Goal: Transaction & Acquisition: Book appointment/travel/reservation

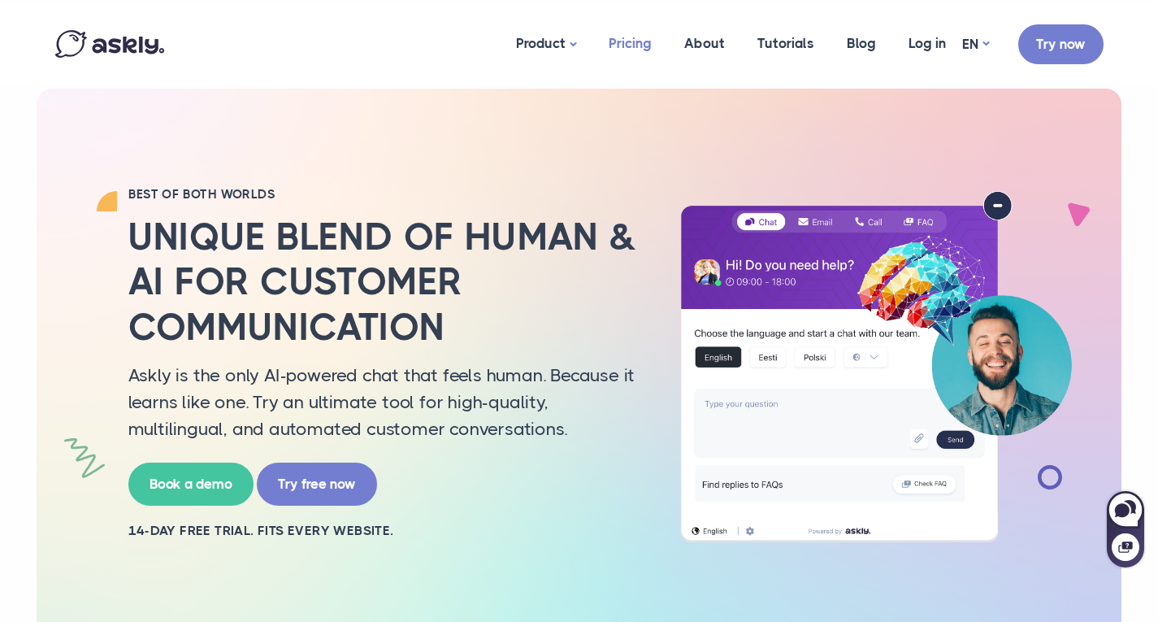
click at [651, 45] on link "Pricing" at bounding box center [630, 43] width 76 height 79
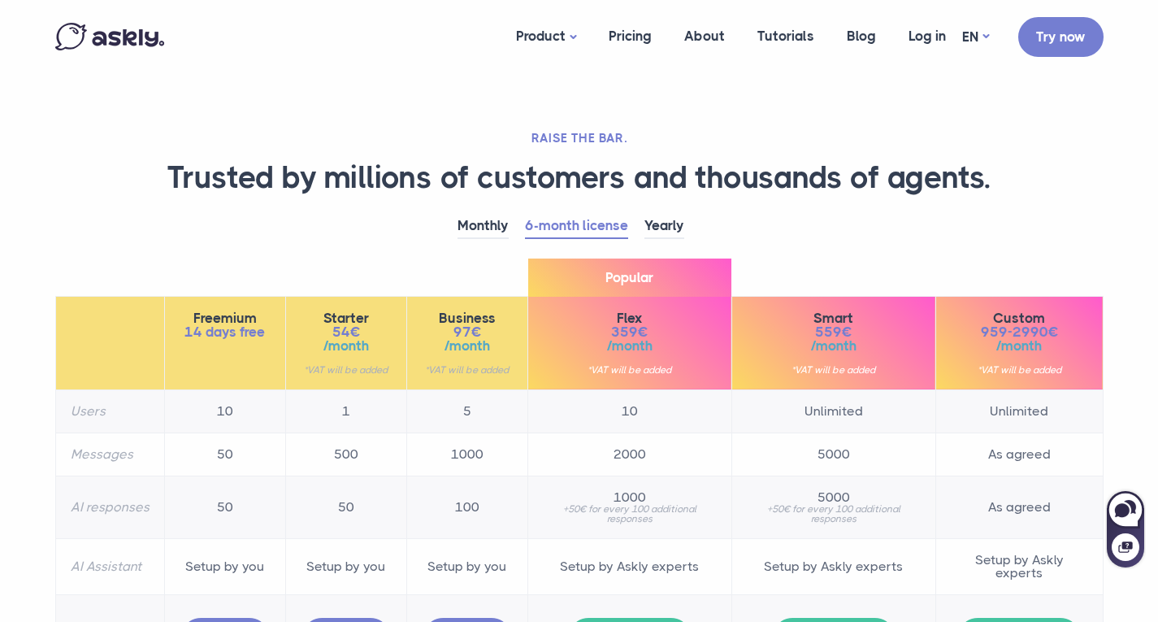
click at [723, 124] on div "RAISE THE BAR. Trusted by millions of customers and thousands of agents. Monthl…" at bounding box center [579, 600] width 1072 height 1200
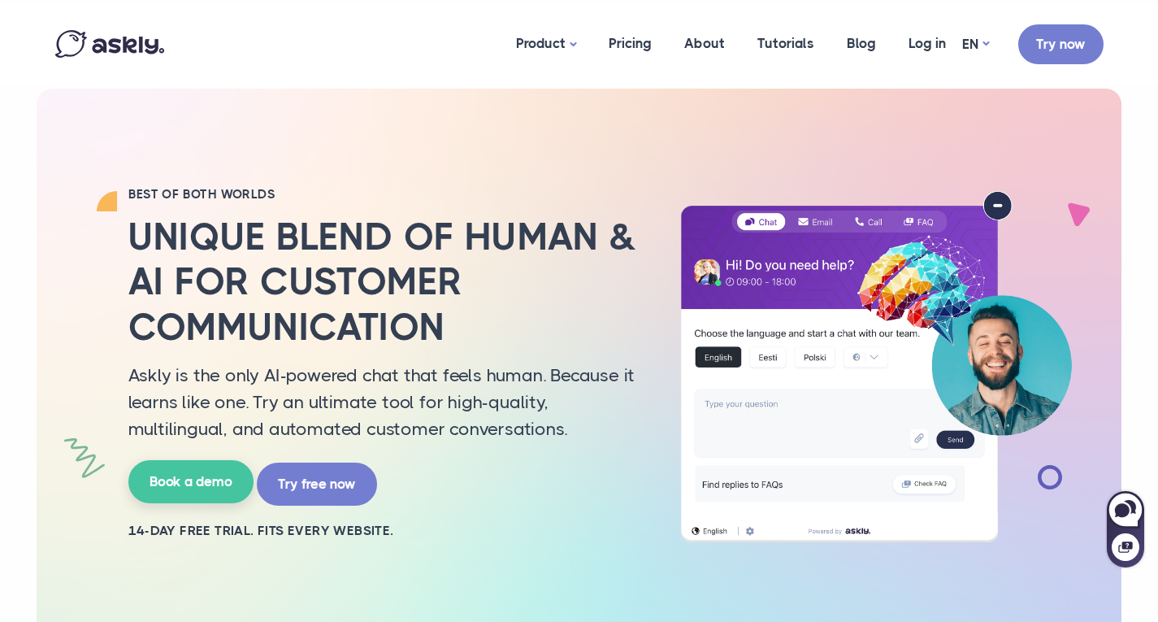
click at [172, 479] on link "Book a demo" at bounding box center [190, 481] width 125 height 43
click at [916, 43] on link "Log in" at bounding box center [927, 43] width 70 height 79
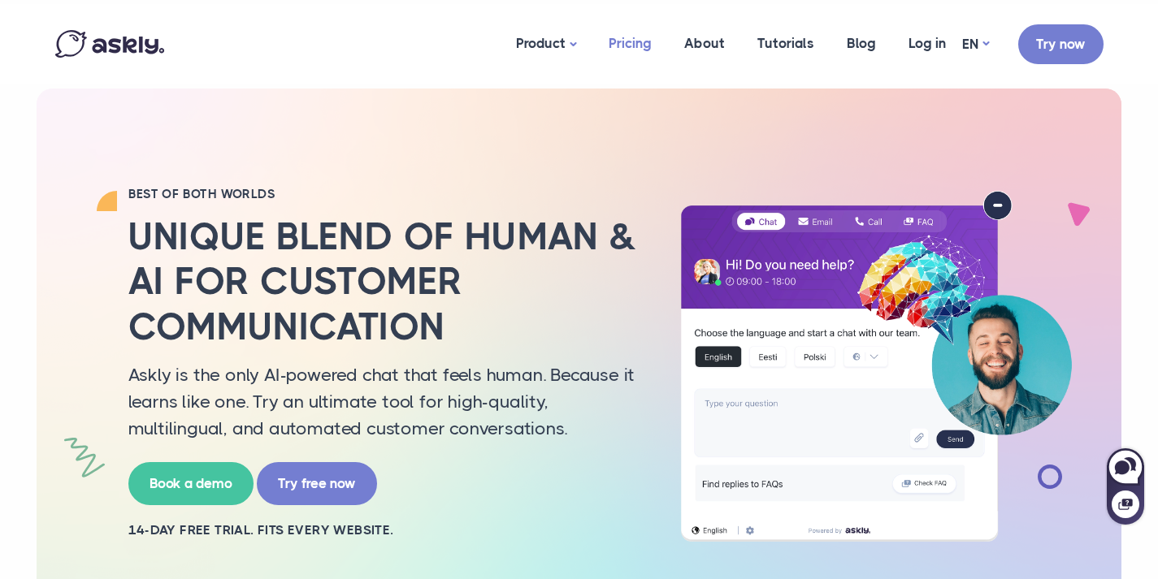
click at [626, 47] on link "Pricing" at bounding box center [630, 43] width 76 height 79
